Goal: Complete application form: Complete application form

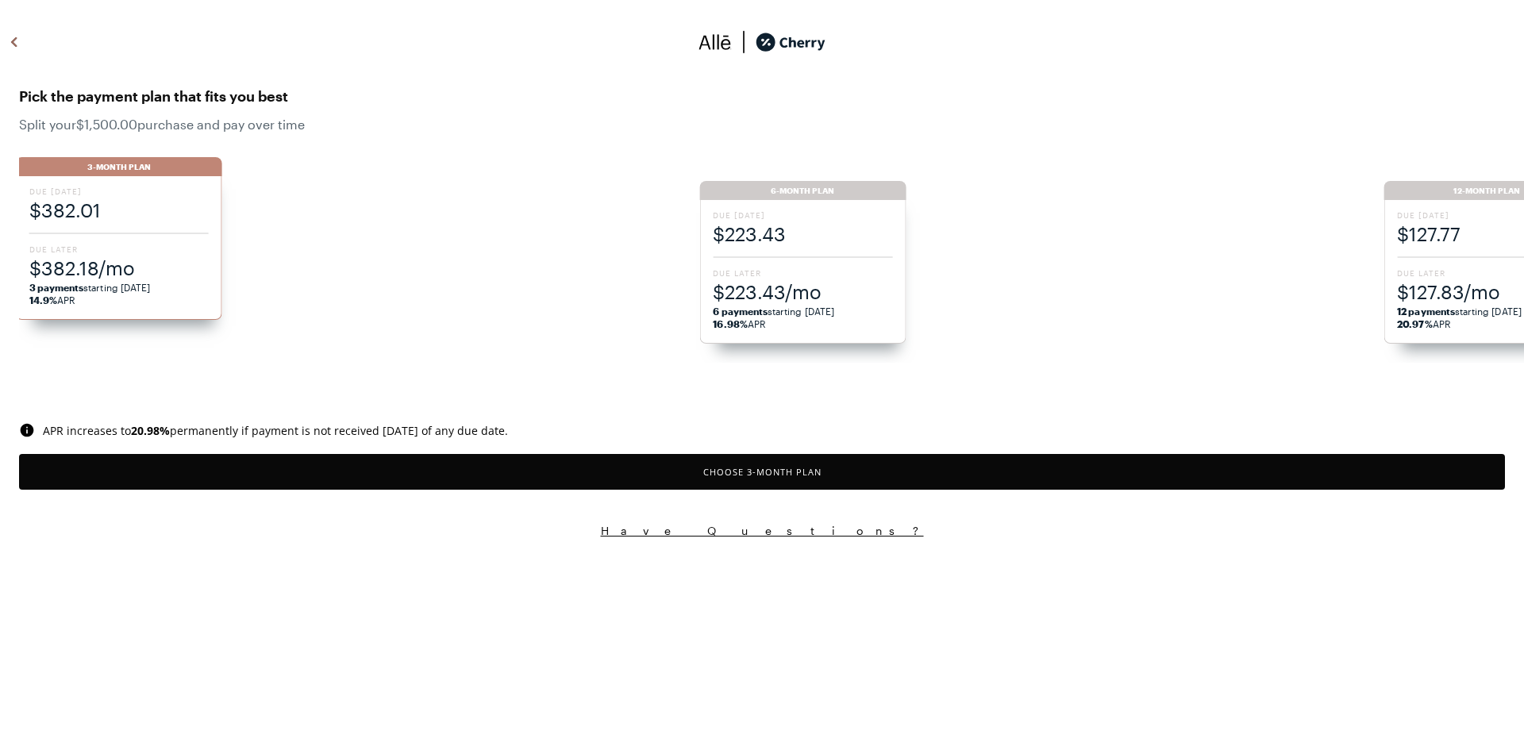
click at [1437, 270] on ul "3-Month Plan Due [DATE] $382.01 Due Later $382.18/mo 3 payments starting [DATE]…" at bounding box center [768, 251] width 1505 height 221
click at [1431, 191] on ul "3-Month Plan Due [DATE] $382.01 Due Later $382.18/mo 3 payments starting [DATE]…" at bounding box center [768, 251] width 1505 height 221
click at [1463, 284] on span "$127.83/mo" at bounding box center [1490, 292] width 179 height 26
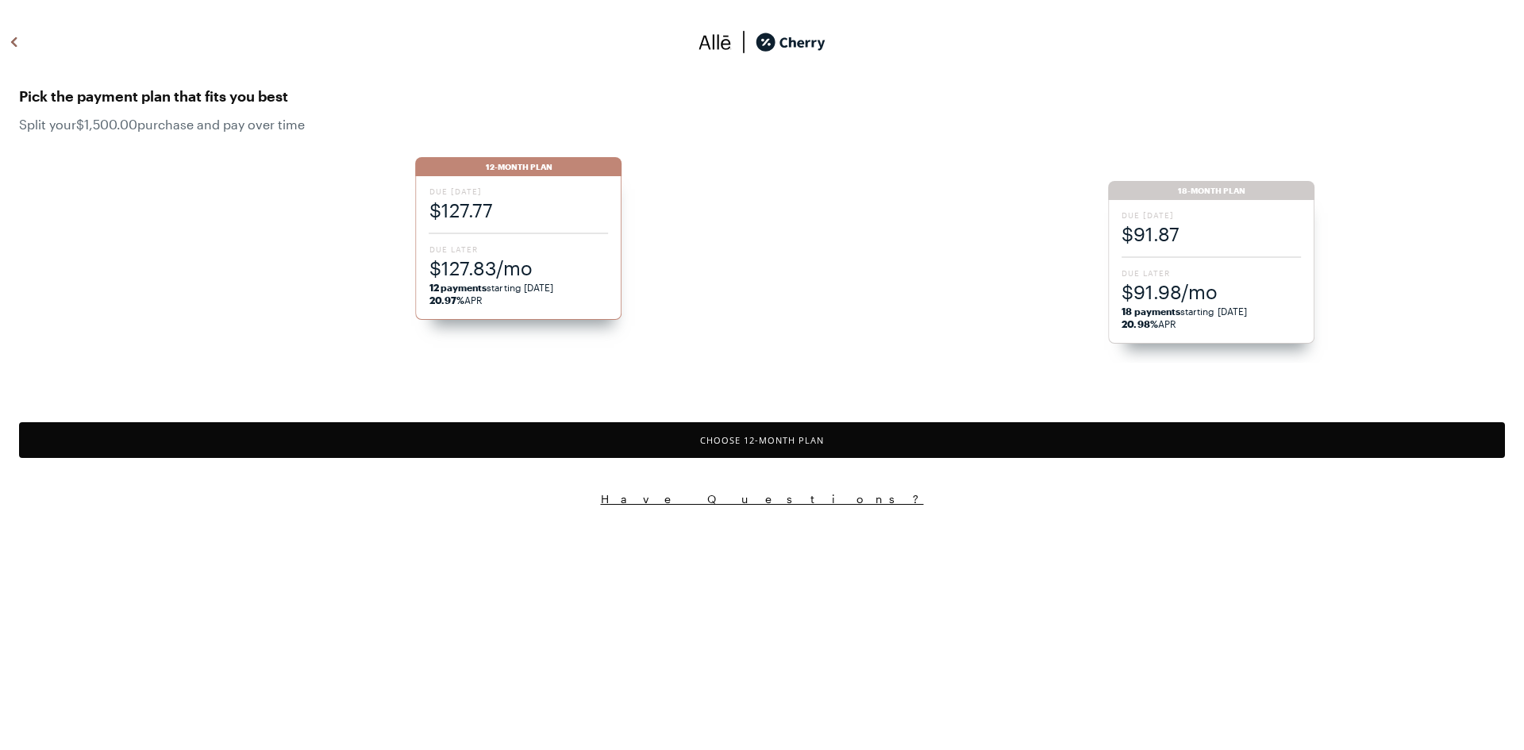
click at [1175, 284] on div "3-Month Plan Due [DATE] $382.01 Due Later $382.18/mo 3 payments starting [DATE]…" at bounding box center [762, 251] width 1524 height 221
click at [1148, 216] on span "Due [DATE]" at bounding box center [1210, 214] width 179 height 11
click at [1109, 217] on li "18-Month Plan Due [DATE] $91.87 Due Later $91.98/mo 18 payments starting [DATE]…" at bounding box center [762, 260] width 693 height 206
click at [1152, 219] on span "Due [DATE]" at bounding box center [1210, 214] width 179 height 11
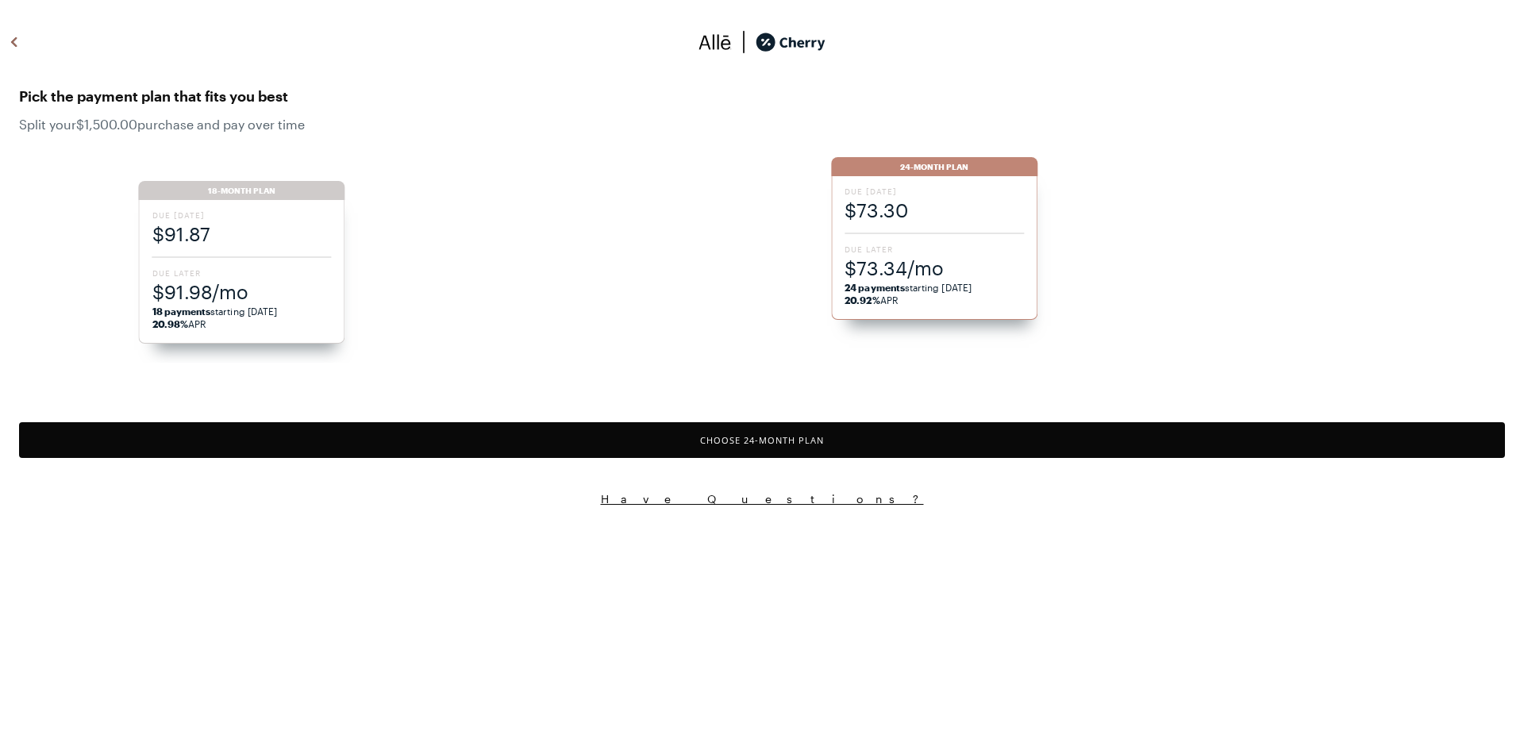
click at [932, 241] on div "Due [DATE] $73.30 Due Later $73.34/mo 24 payments starting [DATE] 20.92% APR" at bounding box center [934, 248] width 206 height 144
click at [871, 289] on strong "24 payments" at bounding box center [874, 287] width 60 height 11
click at [885, 172] on div "3-Month Plan Due [DATE] $382.01 Due Later $382.18/mo 3 payments starting [DATE]…" at bounding box center [762, 251] width 1524 height 221
drag, startPoint x: 897, startPoint y: 175, endPoint x: 906, endPoint y: 175, distance: 8.8
click at [899, 174] on div "3-Month Plan Due [DATE] $382.01 Due Later $382.18/mo 3 payments starting [DATE]…" at bounding box center [762, 251] width 1524 height 221
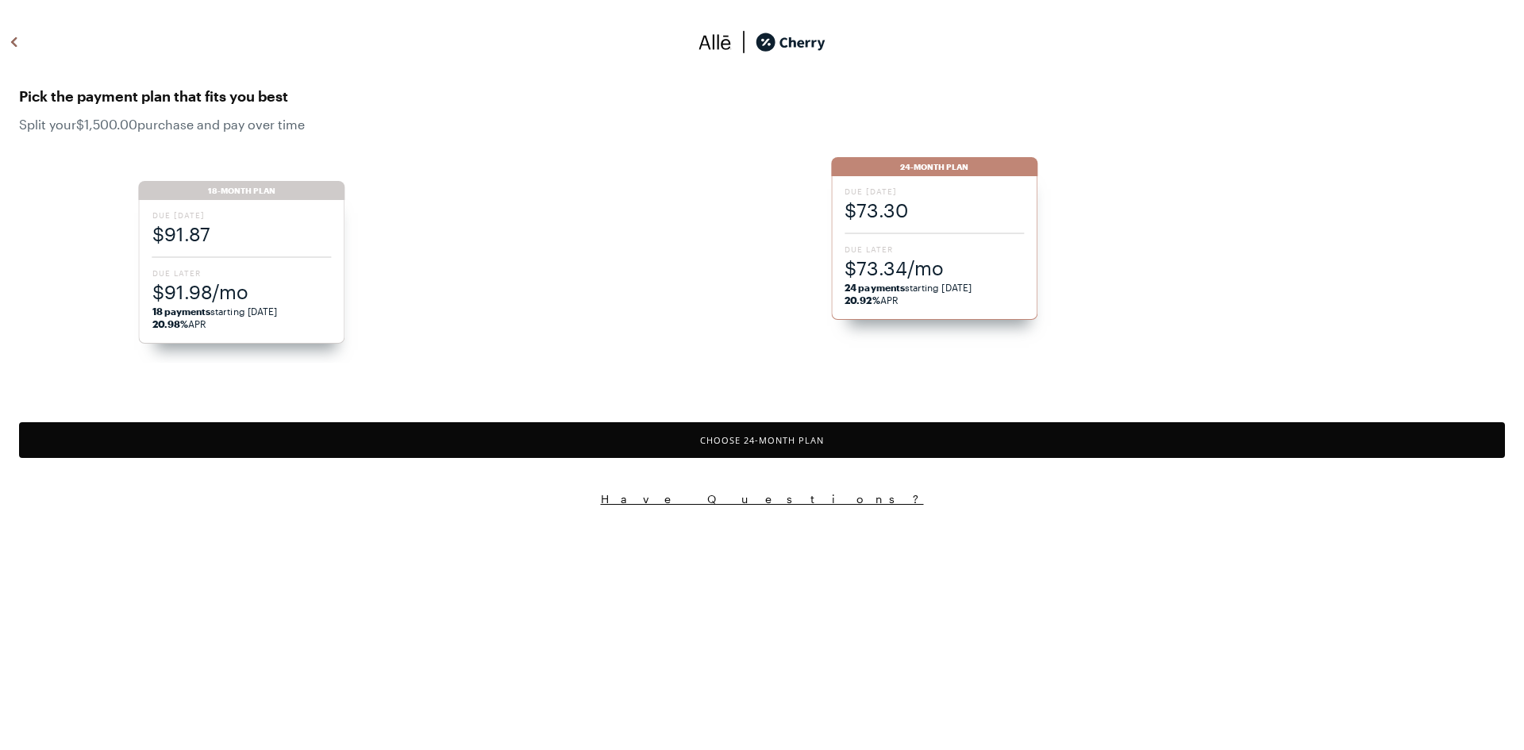
click at [918, 222] on div "3-Month Plan Due [DATE] $382.01 Due Later $382.18/mo 3 payments starting [DATE]…" at bounding box center [762, 251] width 1524 height 221
drag, startPoint x: 967, startPoint y: 257, endPoint x: 1009, endPoint y: 267, distance: 43.3
click at [979, 259] on div "3-Month Plan Due [DATE] $382.01 Due Later $382.18/mo 3 payments starting [DATE]…" at bounding box center [762, 251] width 1524 height 221
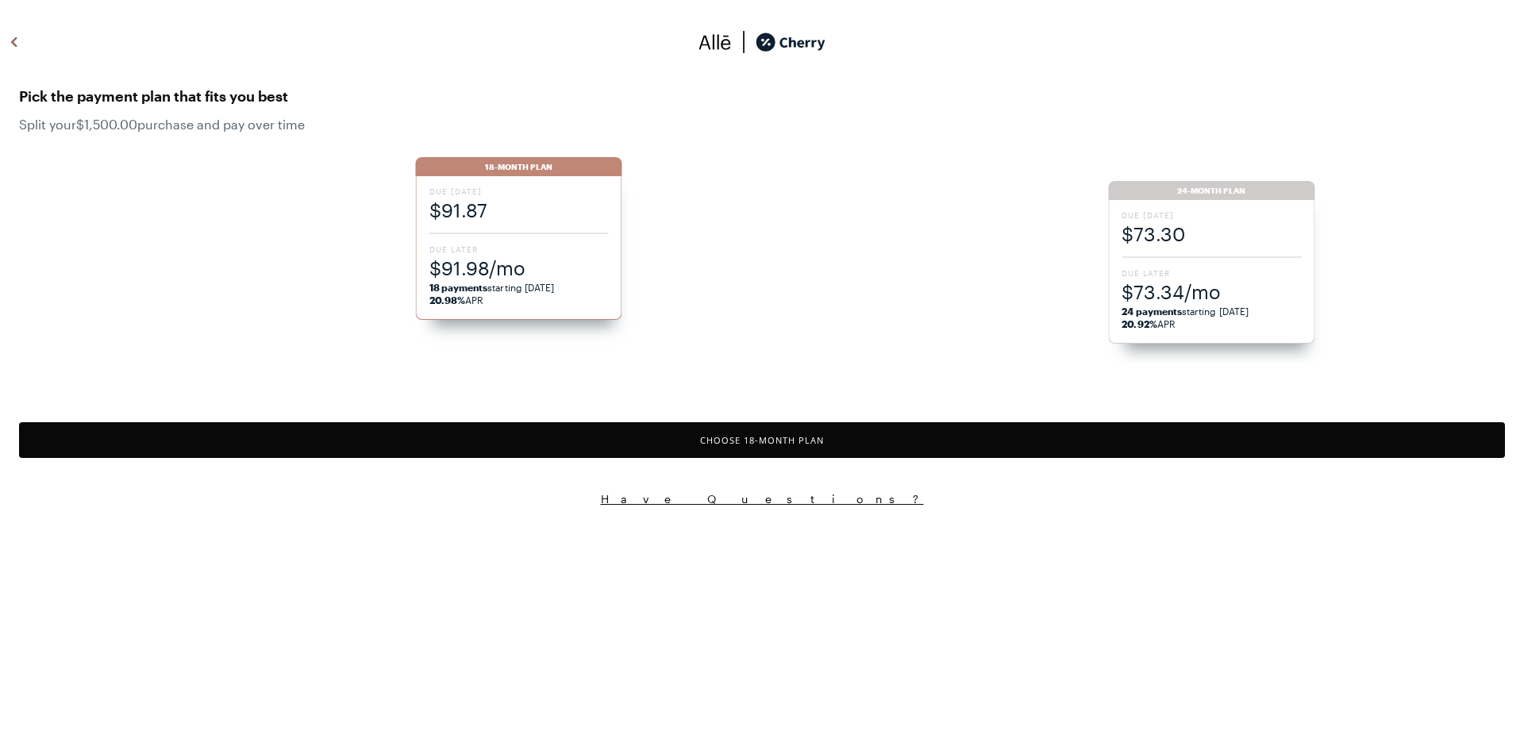
click at [1482, 506] on html "Pick the payment plan that fits you best Split your $1,500.00 purchase and pay …" at bounding box center [762, 253] width 1524 height 506
drag, startPoint x: 1212, startPoint y: 187, endPoint x: 1215, endPoint y: 206, distance: 19.3
click at [1213, 192] on div "3-Month Plan Due [DATE] $382.01 Due Later $382.18/mo 3 payments starting [DATE]…" at bounding box center [762, 251] width 1524 height 221
click at [755, 436] on button "Choose 18 -Month Plan" at bounding box center [762, 440] width 1486 height 36
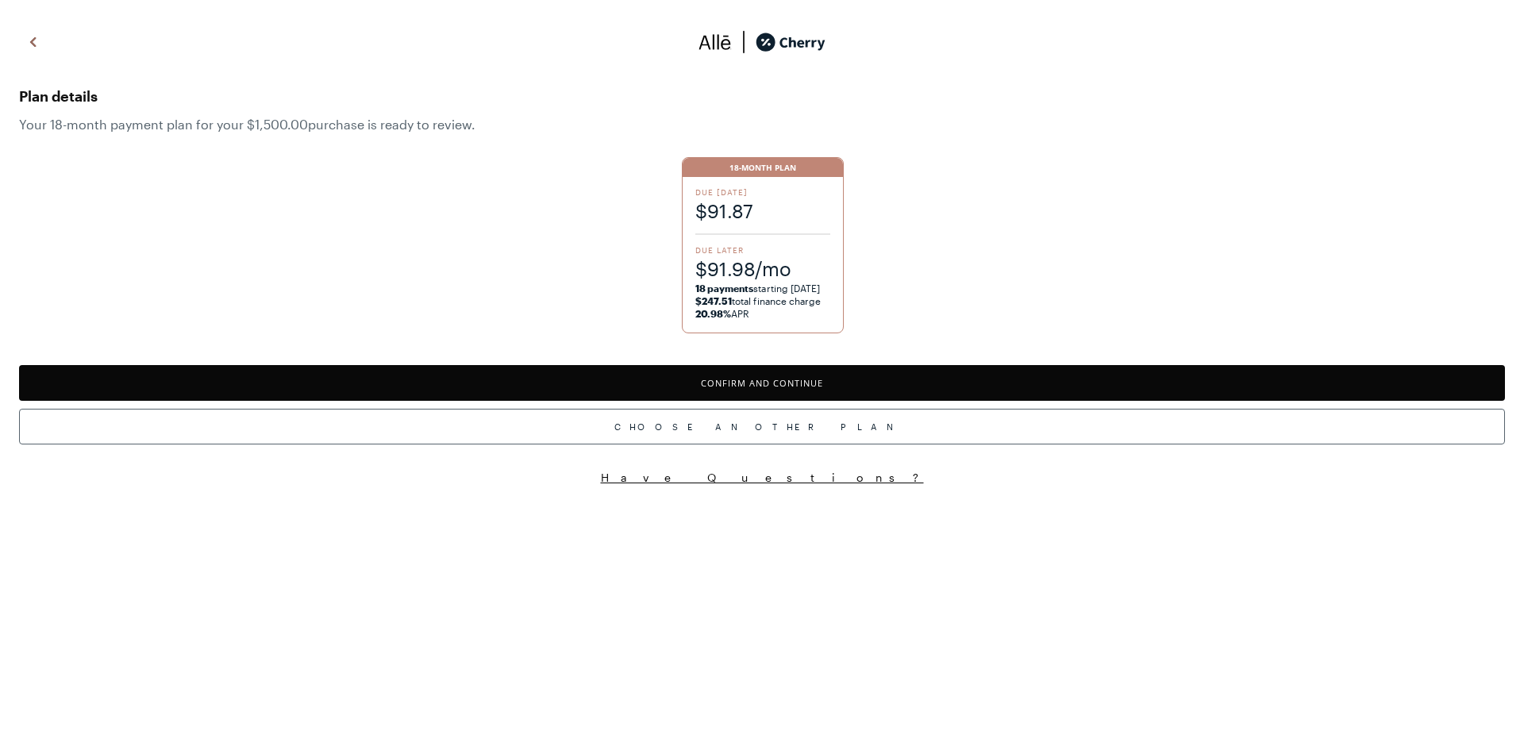
drag, startPoint x: 860, startPoint y: 369, endPoint x: 869, endPoint y: 372, distance: 9.3
click at [863, 369] on button "Confirm and Continue" at bounding box center [762, 383] width 1486 height 36
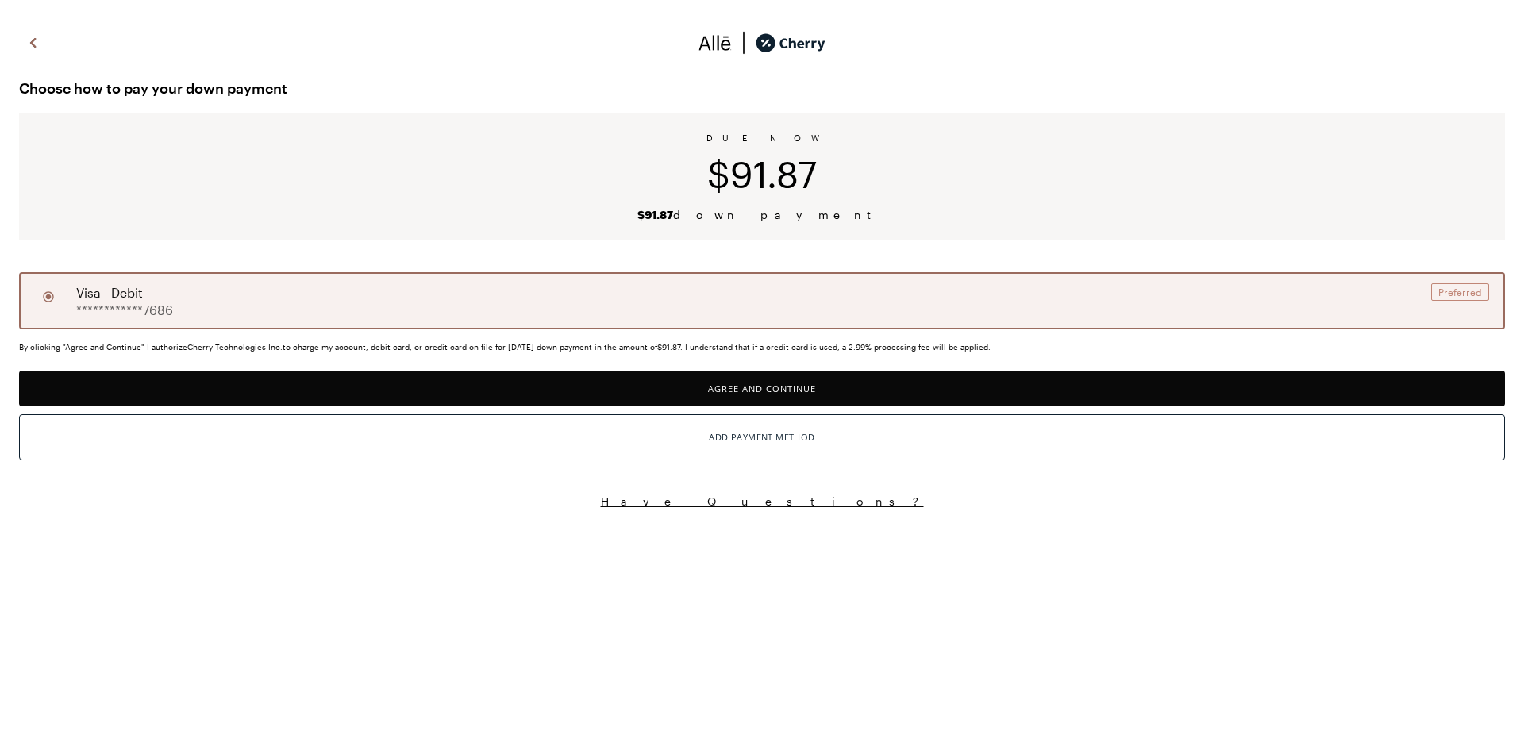
click at [876, 383] on button "Agree and Continue" at bounding box center [762, 389] width 1486 height 36
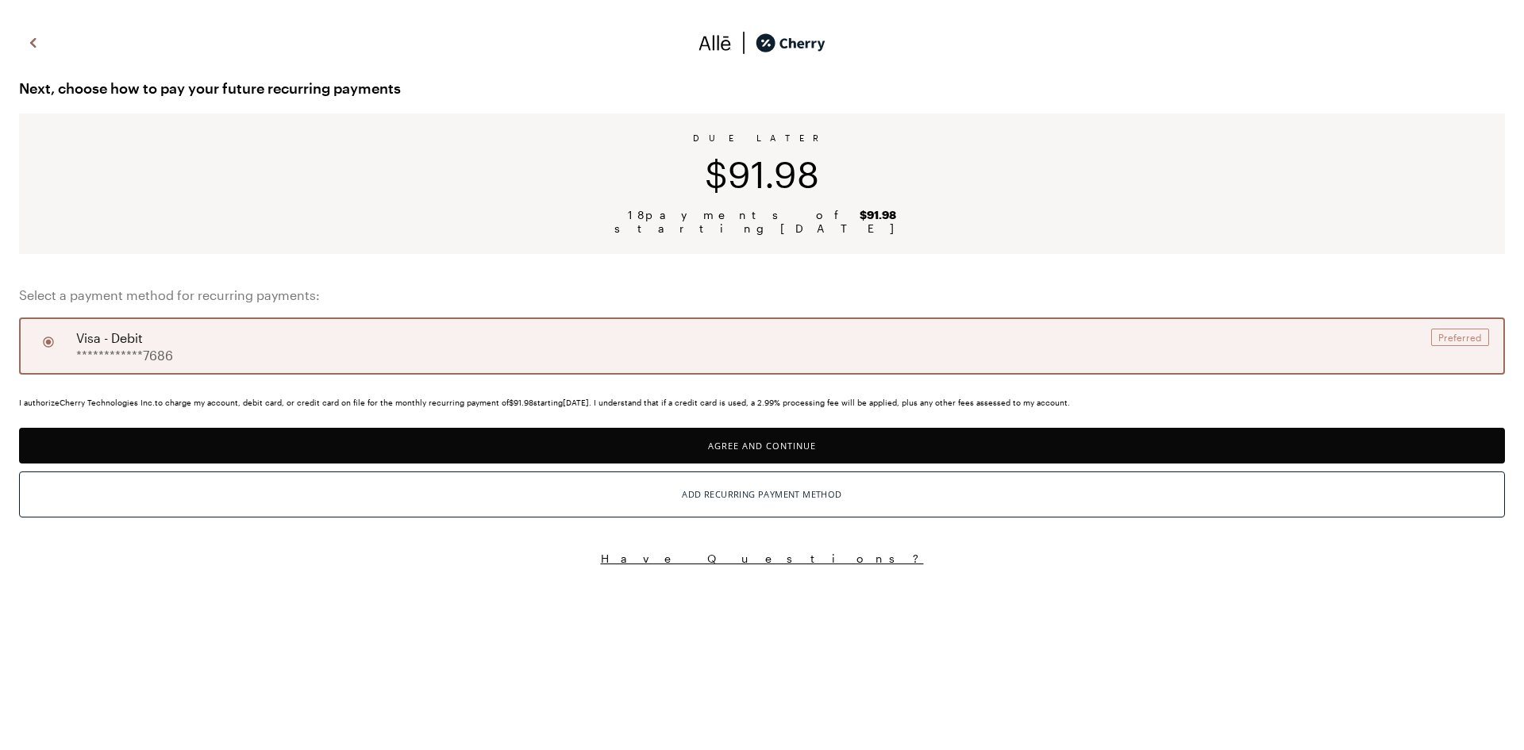
click at [942, 444] on button "Agree and Continue" at bounding box center [762, 446] width 1486 height 36
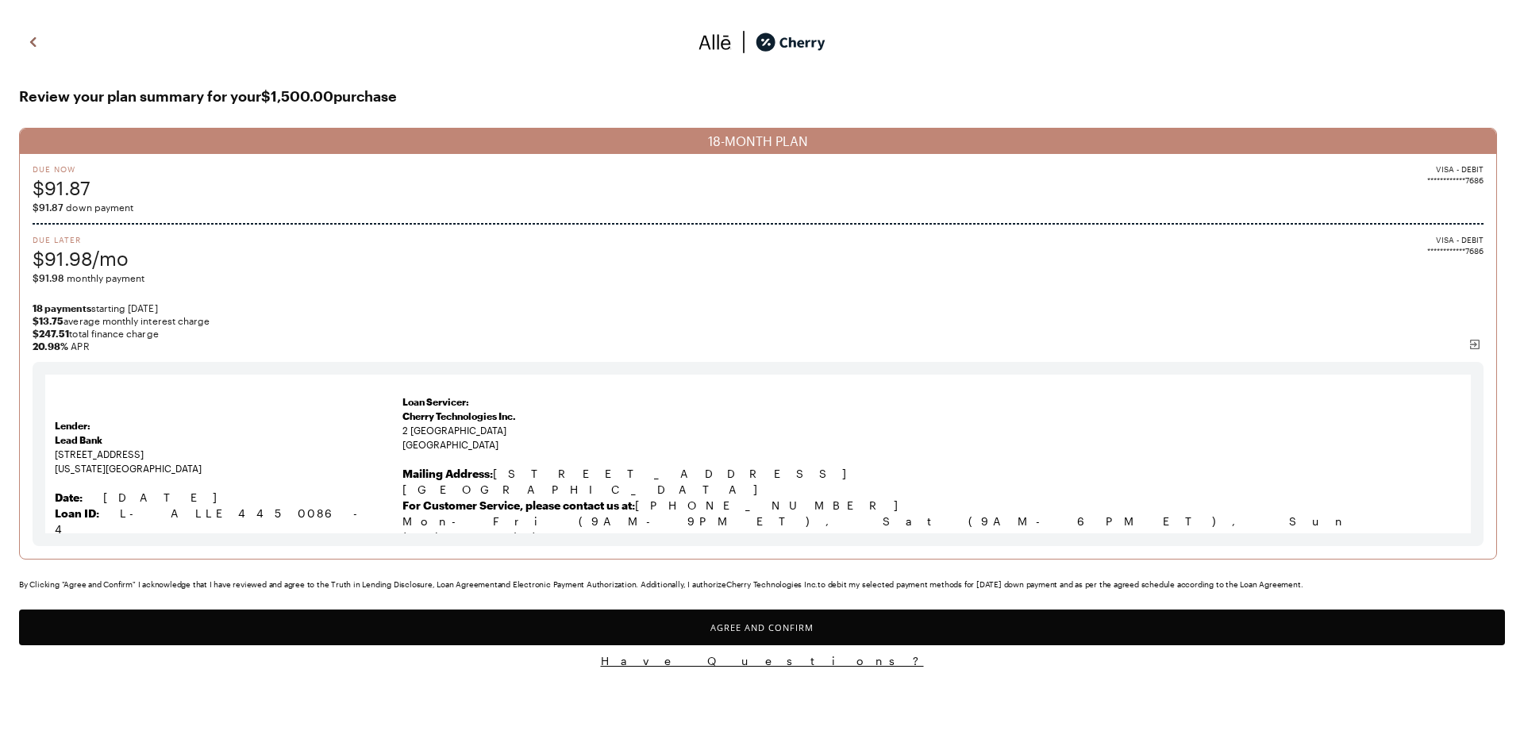
click at [902, 620] on button "Agree and Confirm" at bounding box center [762, 627] width 1486 height 36
